Goal: Task Accomplishment & Management: Manage account settings

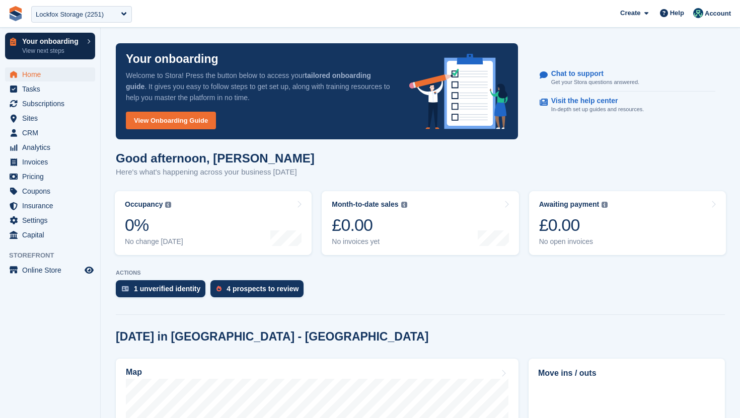
scroll to position [395, 0]
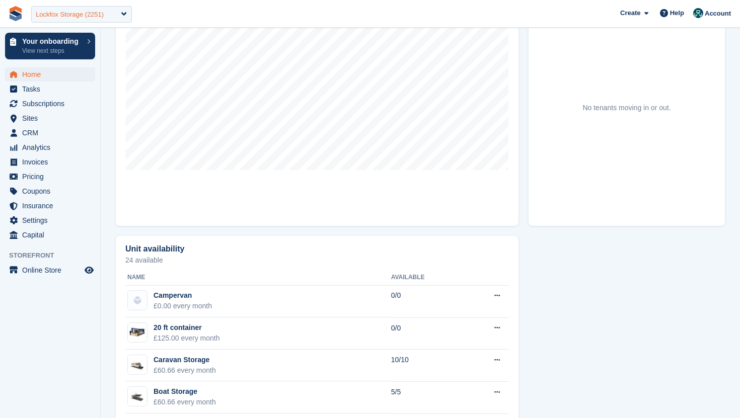
click at [115, 17] on div "Lockfox Storage (2251)" at bounding box center [81, 14] width 101 height 17
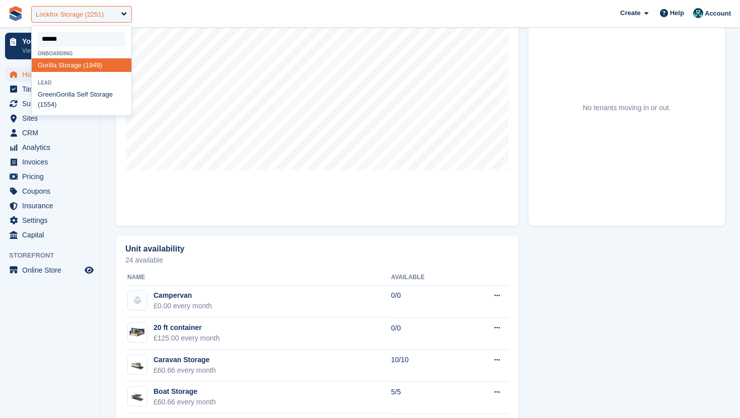
type input "*******"
click at [73, 69] on div "Gorilla Storage (1949)" at bounding box center [82, 65] width 100 height 14
select select "****"
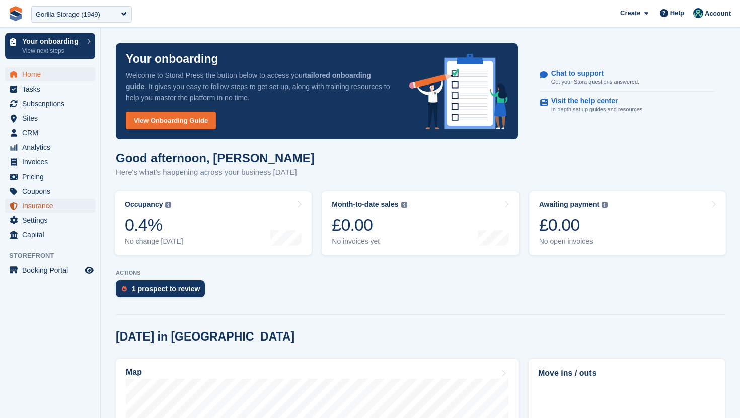
click at [47, 205] on span "Insurance" at bounding box center [52, 206] width 60 height 14
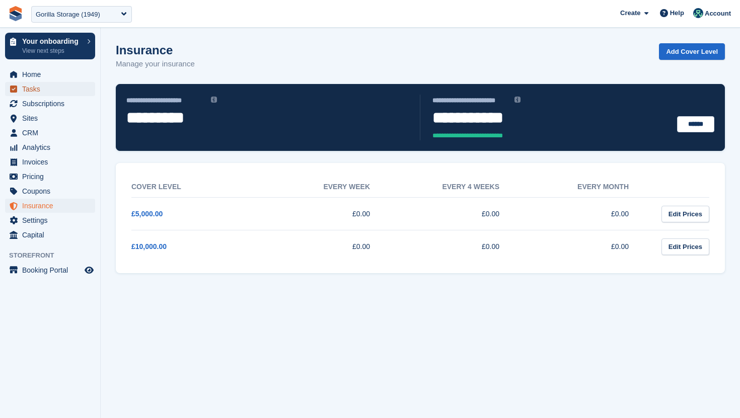
click at [71, 96] on span "Tasks" at bounding box center [52, 89] width 60 height 14
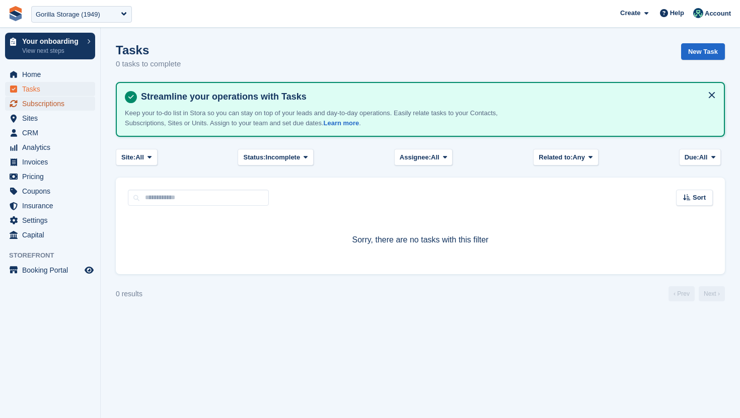
click at [70, 102] on span "Subscriptions" at bounding box center [52, 104] width 60 height 14
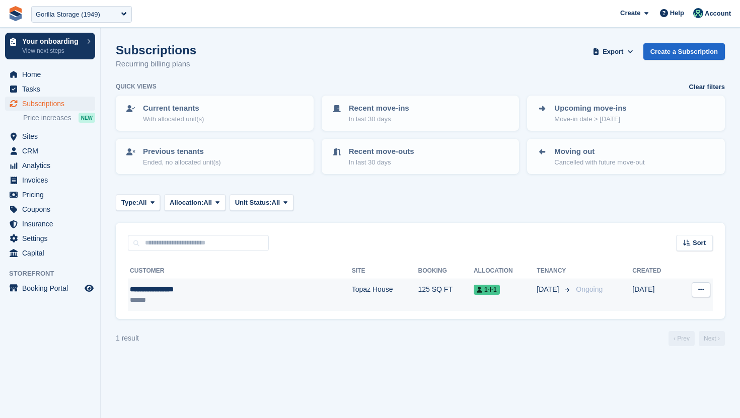
click at [199, 304] on div "******" at bounding box center [198, 300] width 137 height 11
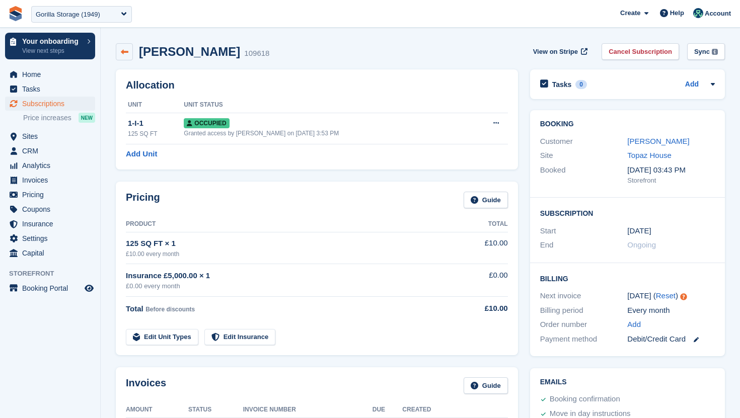
click at [122, 52] on icon at bounding box center [125, 52] width 8 height 8
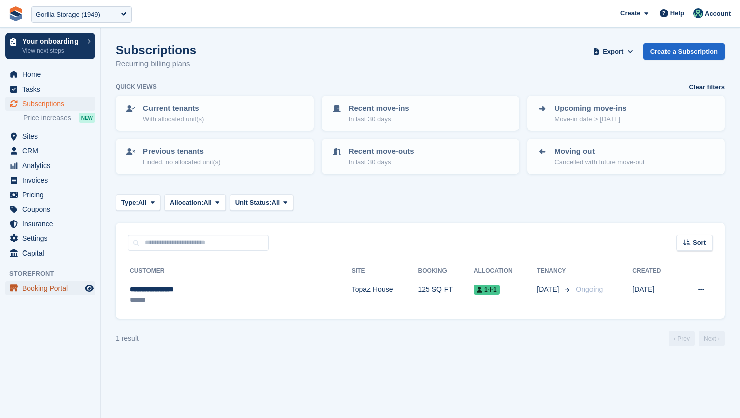
click at [54, 284] on span "Booking Portal" at bounding box center [52, 288] width 60 height 14
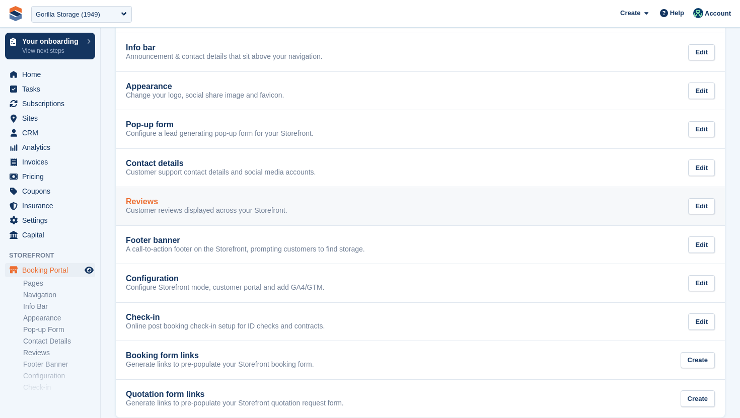
scroll to position [188, 0]
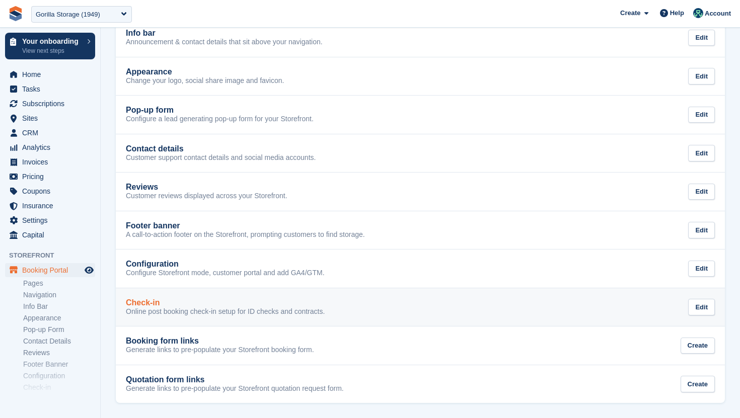
click at [171, 313] on p "Online post booking check-in setup for ID checks and contracts." at bounding box center [225, 312] width 199 height 9
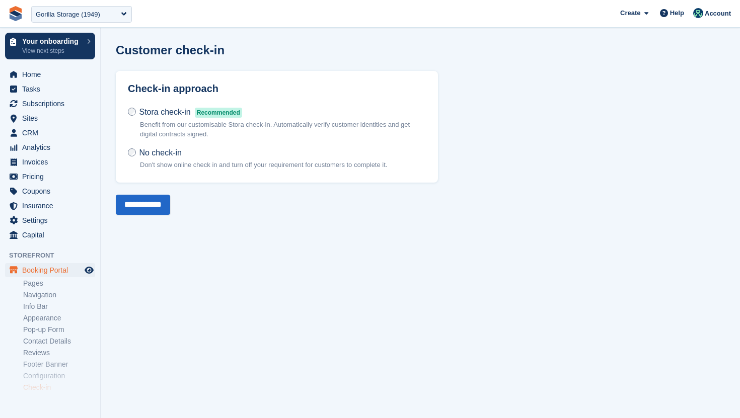
click at [203, 114] on span "Recommended" at bounding box center [218, 113] width 47 height 10
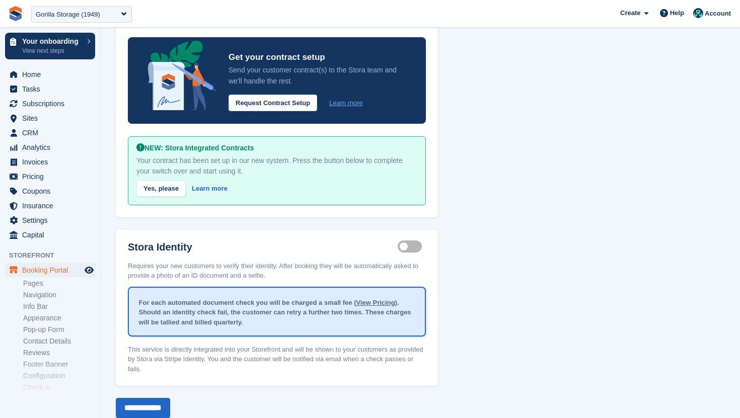
scroll to position [209, 0]
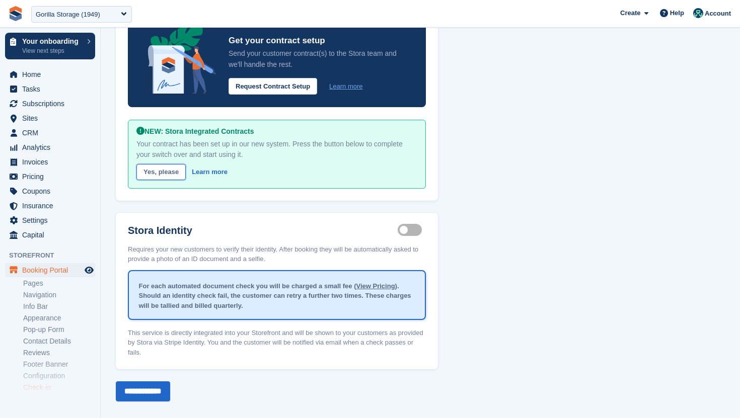
click at [172, 165] on link "Yes, please" at bounding box center [160, 172] width 49 height 17
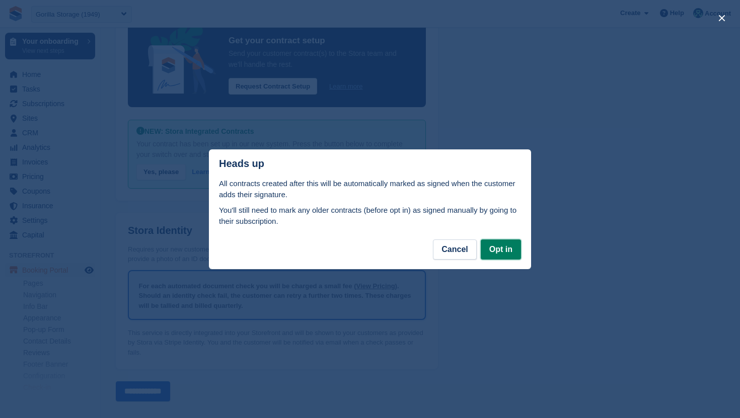
click at [508, 258] on button "Opt in" at bounding box center [501, 250] width 40 height 20
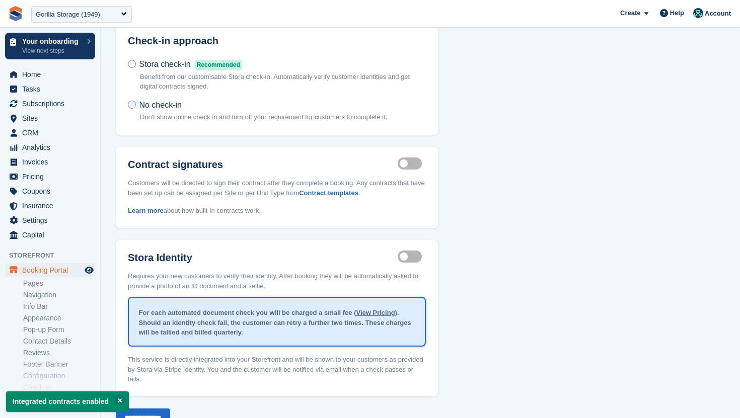
scroll to position [84, 0]
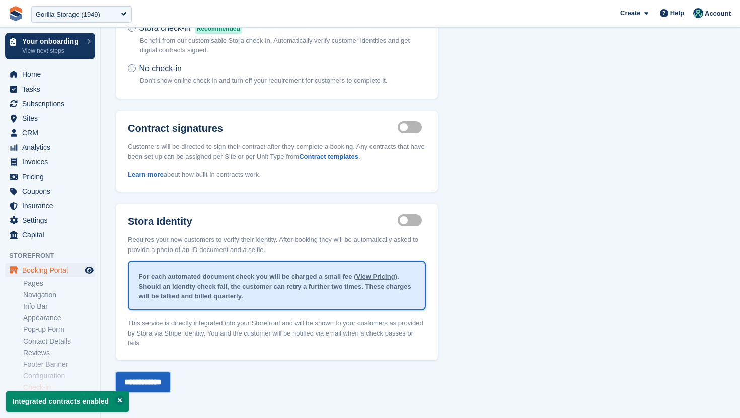
click at [159, 386] on input "**********" at bounding box center [143, 382] width 54 height 20
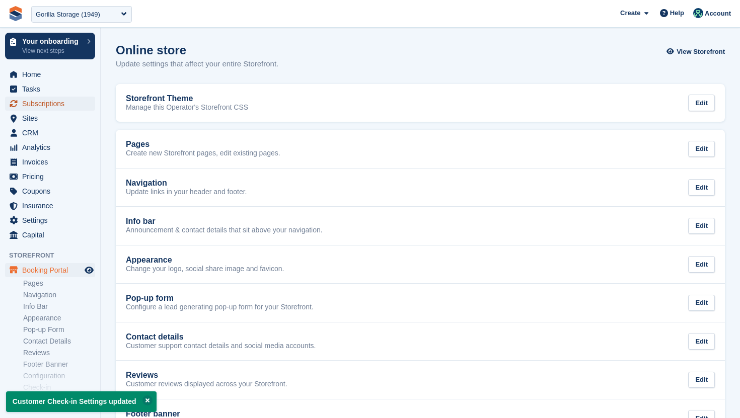
click at [56, 99] on span "Subscriptions" at bounding box center [52, 104] width 60 height 14
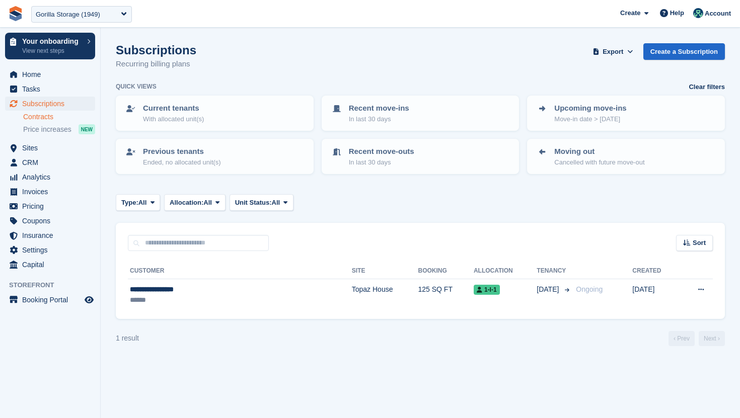
click at [50, 115] on link "Contracts" at bounding box center [59, 117] width 72 height 10
